Goal: Information Seeking & Learning: Learn about a topic

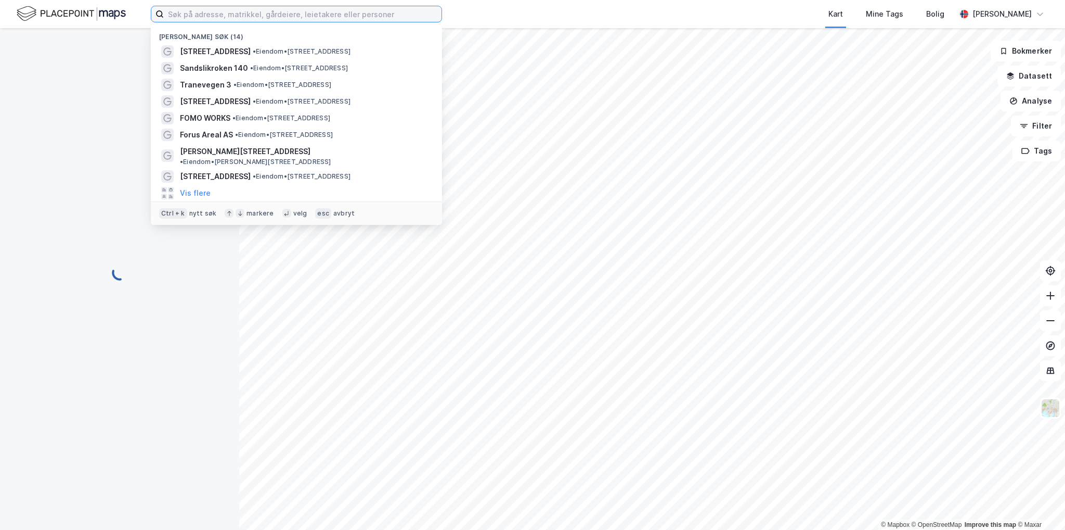
click at [213, 17] on input at bounding box center [303, 14] width 278 height 16
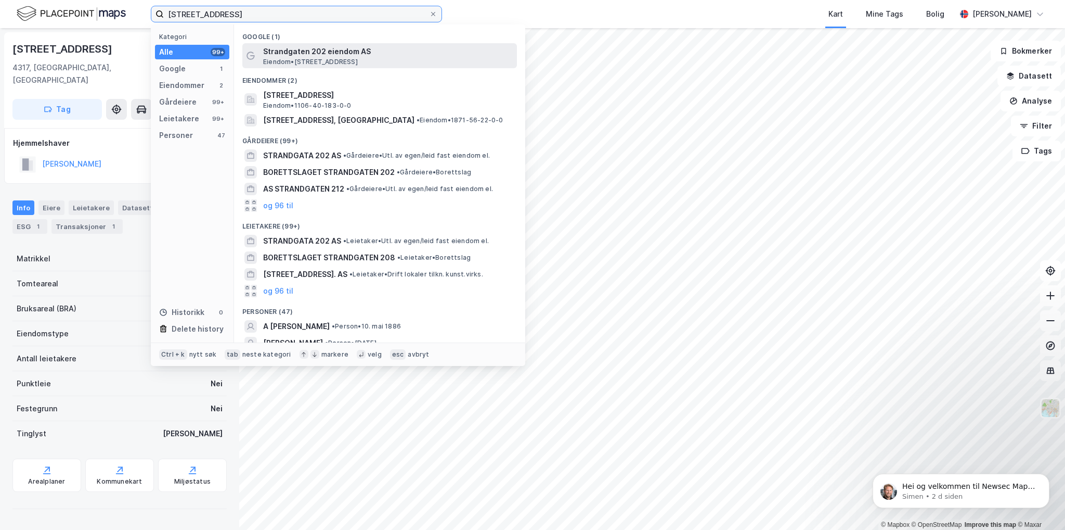
type input "[STREET_ADDRESS]"
click at [312, 57] on span "Strandgaten 202 eiendom AS" at bounding box center [388, 51] width 250 height 12
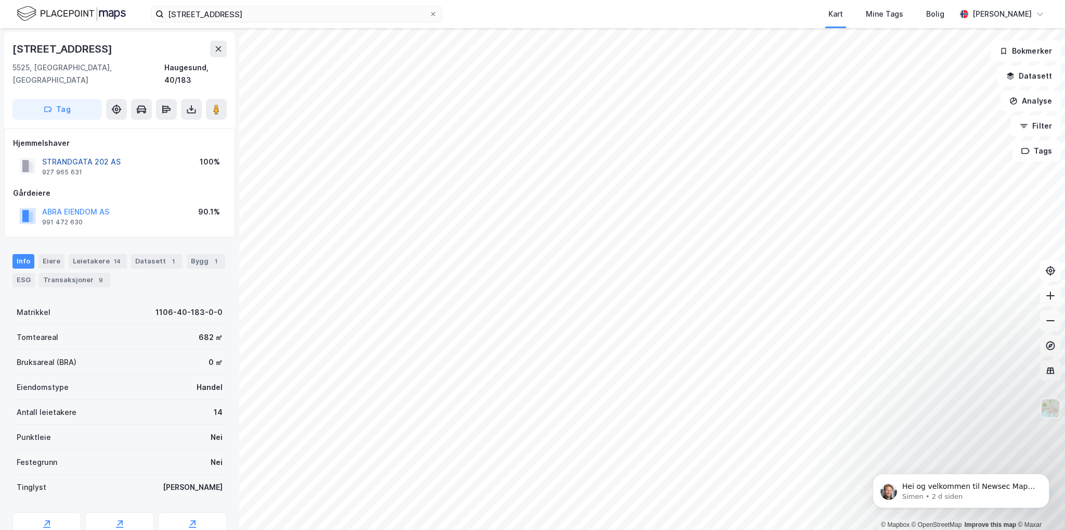
click at [0, 0] on button "STRANDGATA 202 AS" at bounding box center [0, 0] width 0 height 0
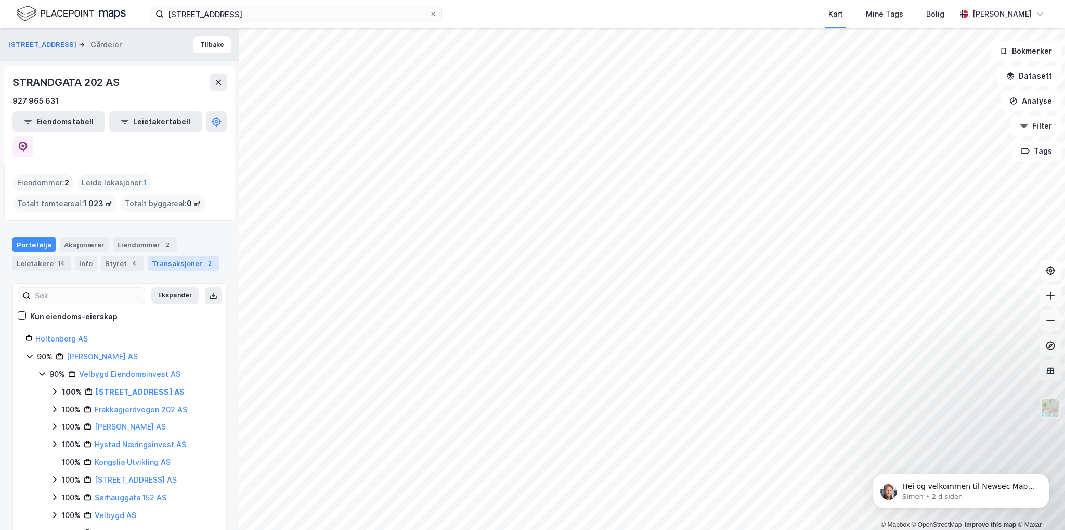
click at [177, 256] on div "Transaksjoner 2" at bounding box center [183, 263] width 71 height 15
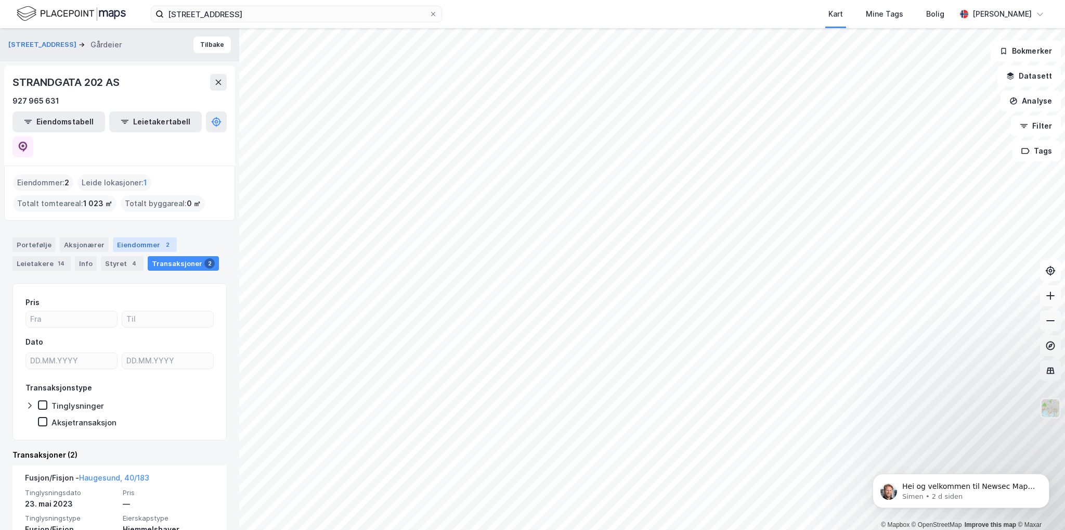
click at [144, 237] on div "Eiendommer 2" at bounding box center [145, 244] width 64 height 15
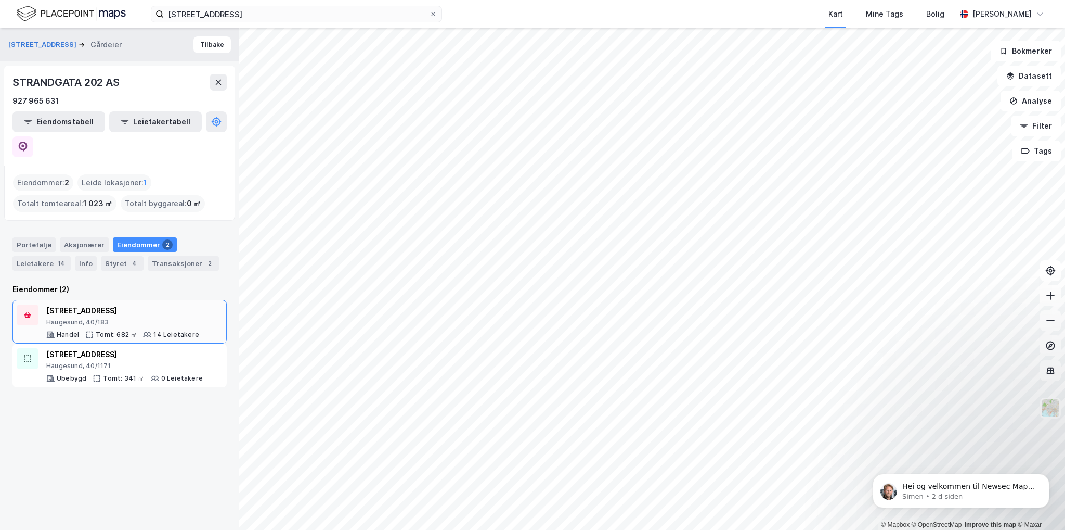
click at [83, 304] on div "[STREET_ADDRESS]" at bounding box center [122, 310] width 153 height 12
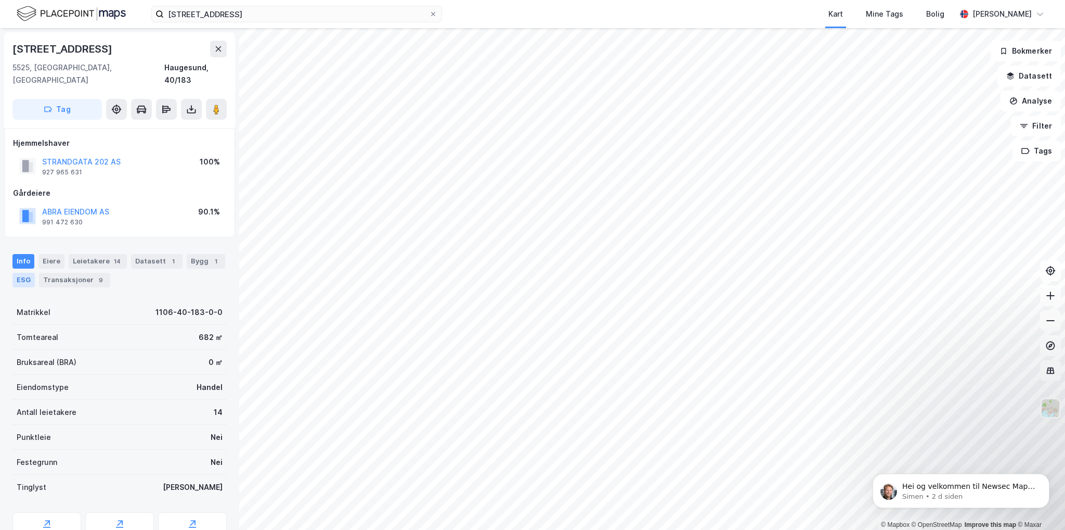
click at [29, 273] on div "ESG" at bounding box center [23, 280] width 22 height 15
